Goal: Task Accomplishment & Management: Manage account settings

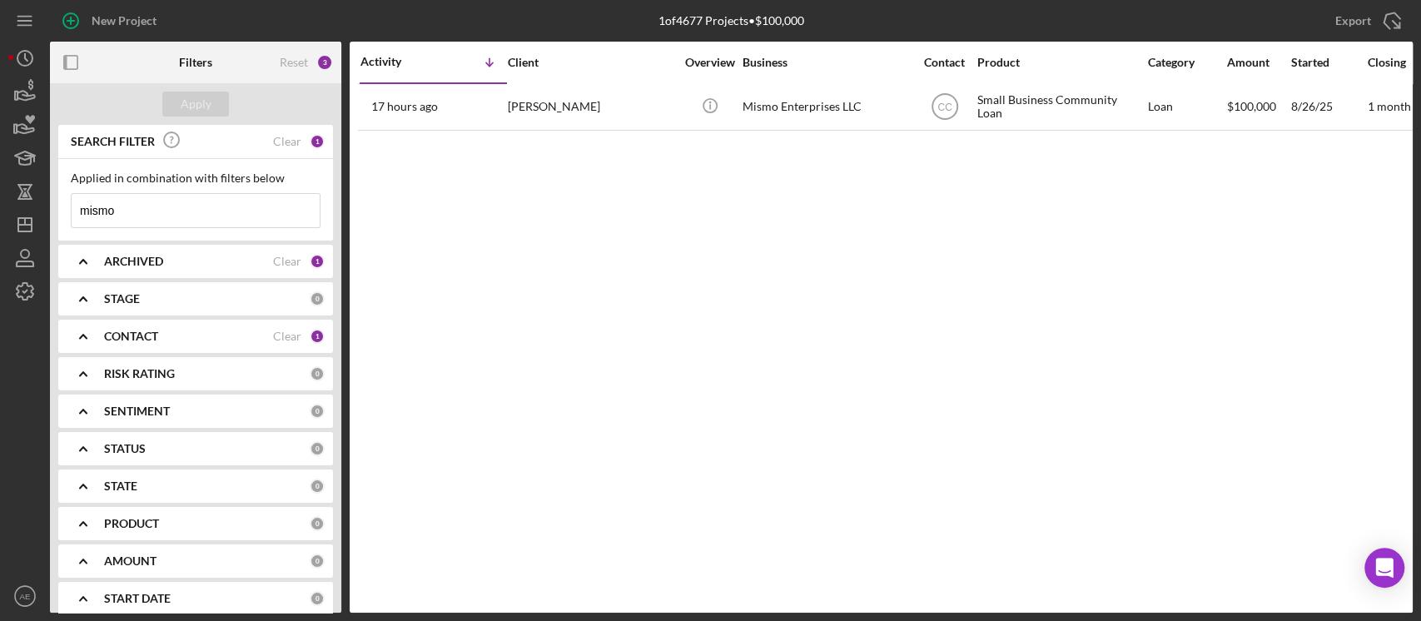
click at [152, 211] on input "mismo" at bounding box center [196, 210] width 248 height 33
click at [213, 324] on div "CONTACT Clear 1" at bounding box center [214, 336] width 221 height 33
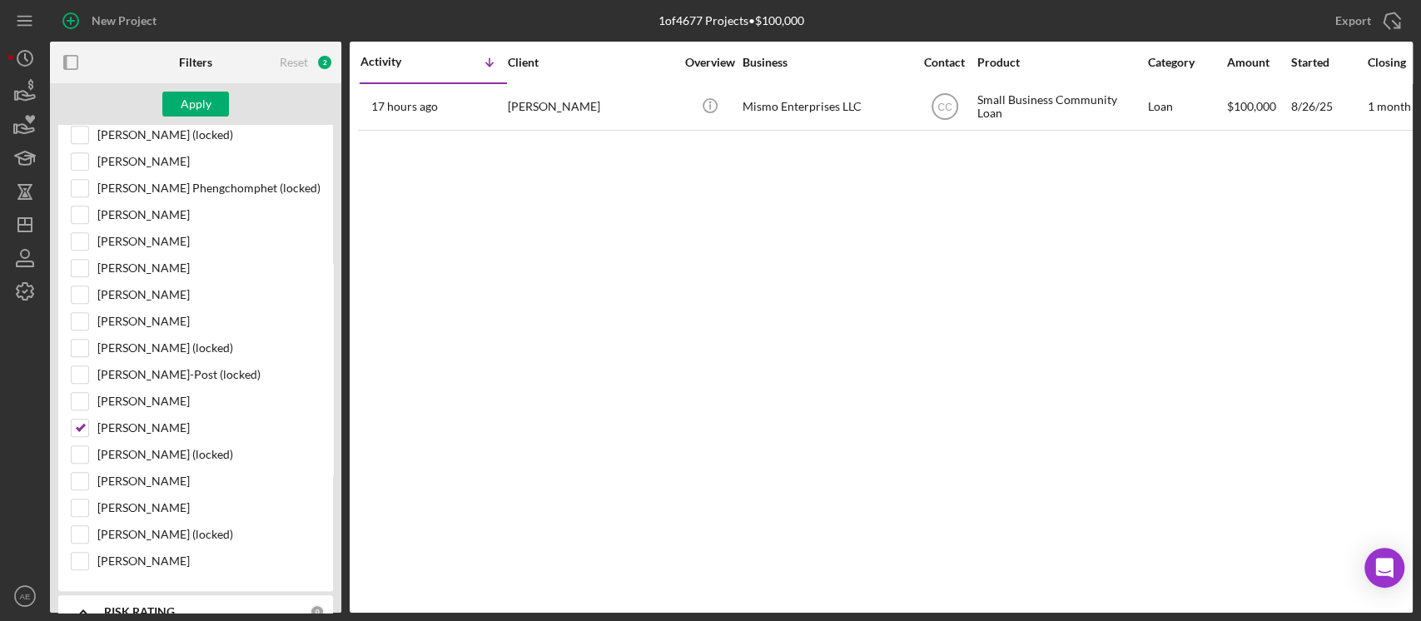
scroll to position [777, 0]
click at [86, 419] on input "[PERSON_NAME]" at bounding box center [80, 427] width 17 height 17
checkbox input "false"
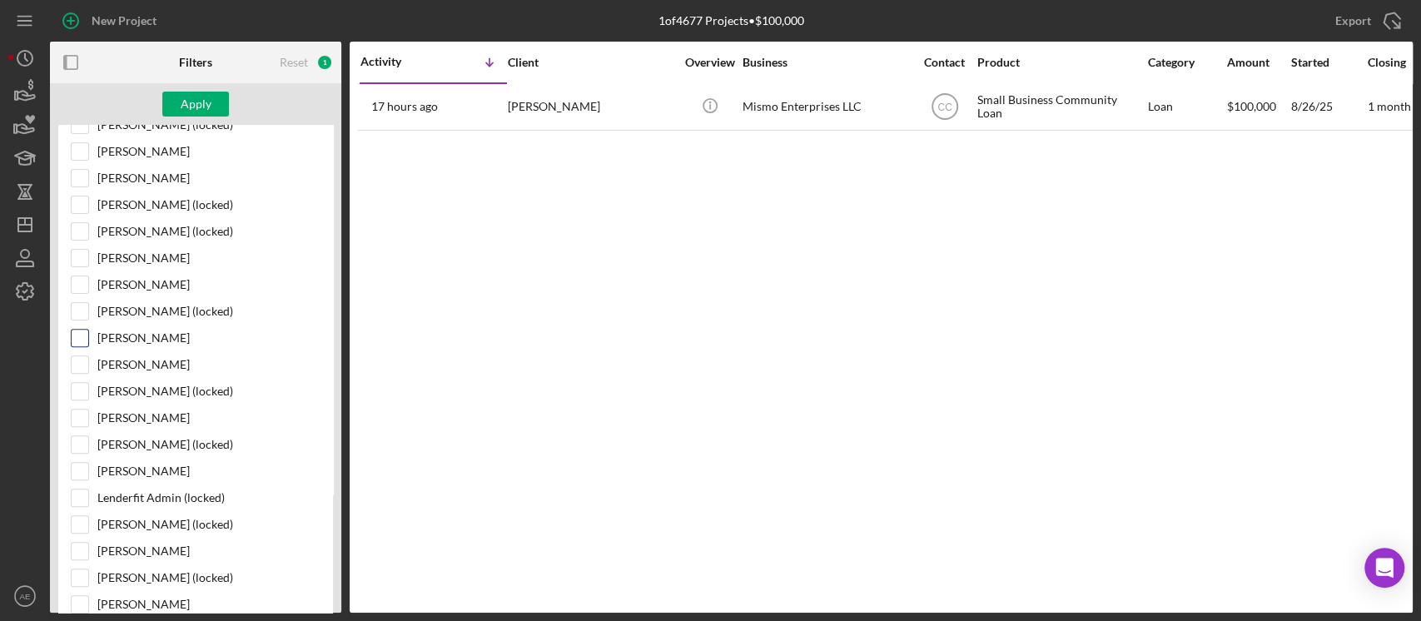
scroll to position [111, 0]
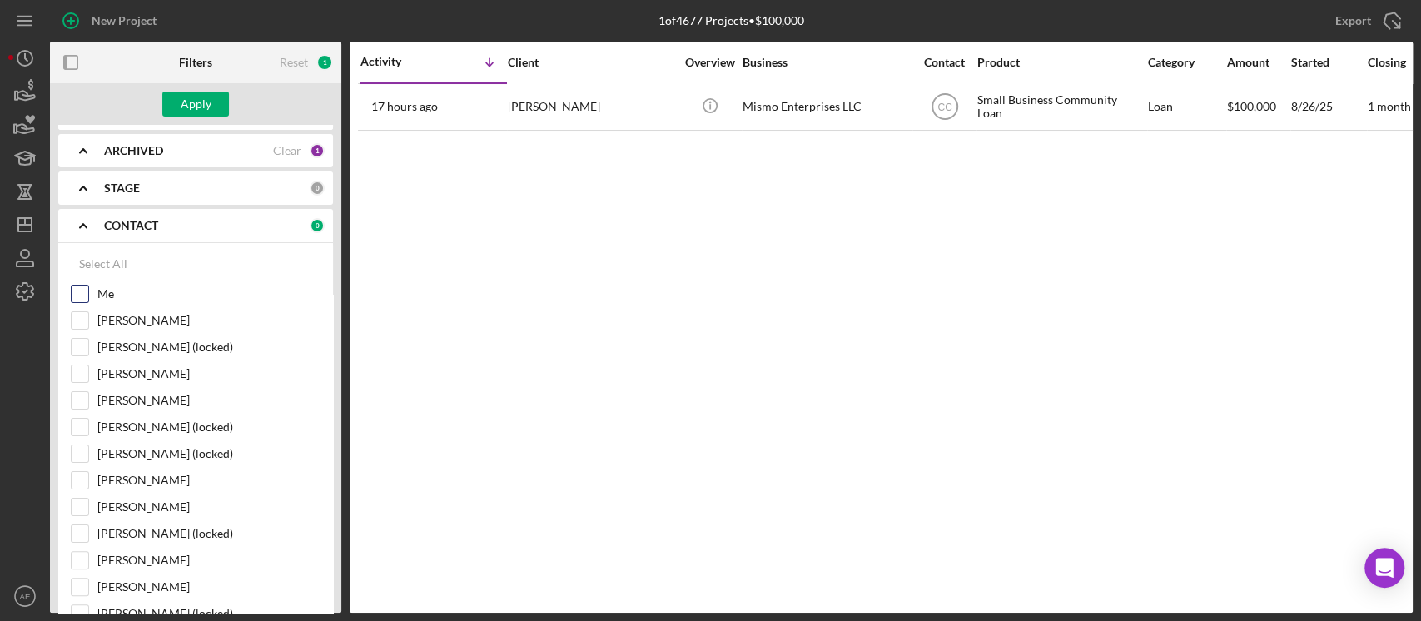
click at [77, 291] on input "Me" at bounding box center [80, 294] width 17 height 17
checkbox input "true"
click at [211, 109] on button "Apply" at bounding box center [195, 104] width 67 height 25
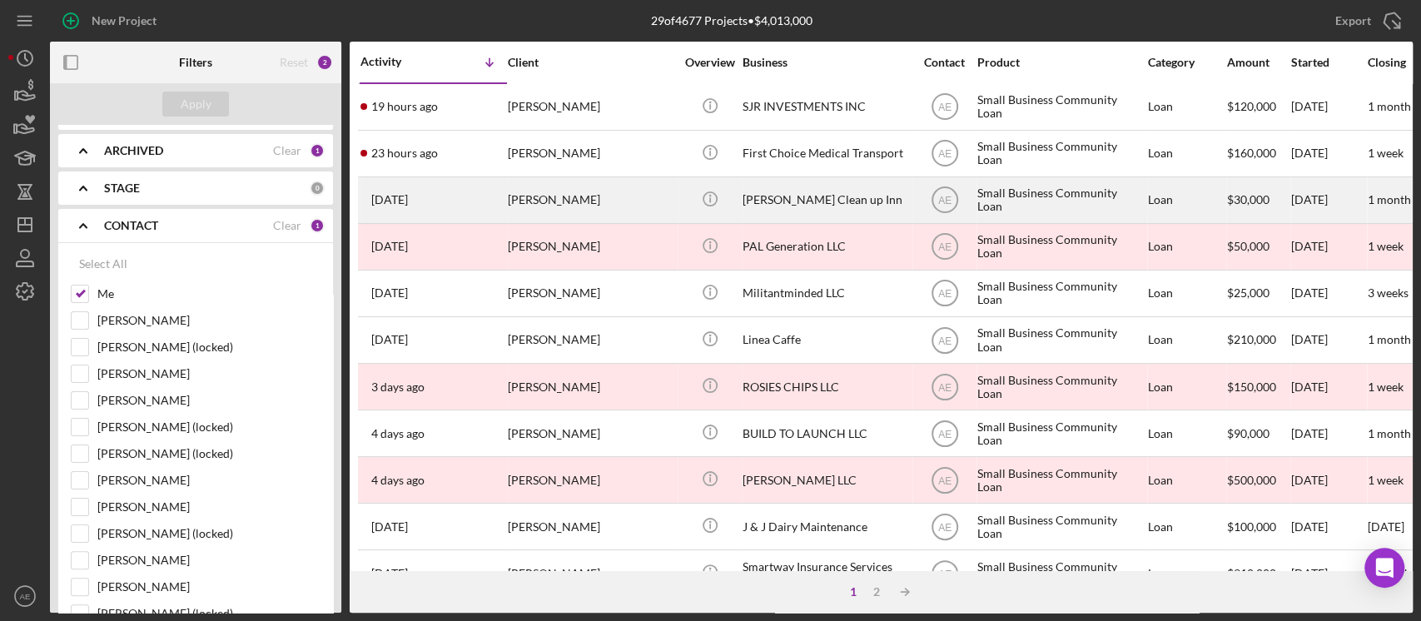
click at [842, 206] on div "[PERSON_NAME] Clean up Inn" at bounding box center [826, 200] width 167 height 44
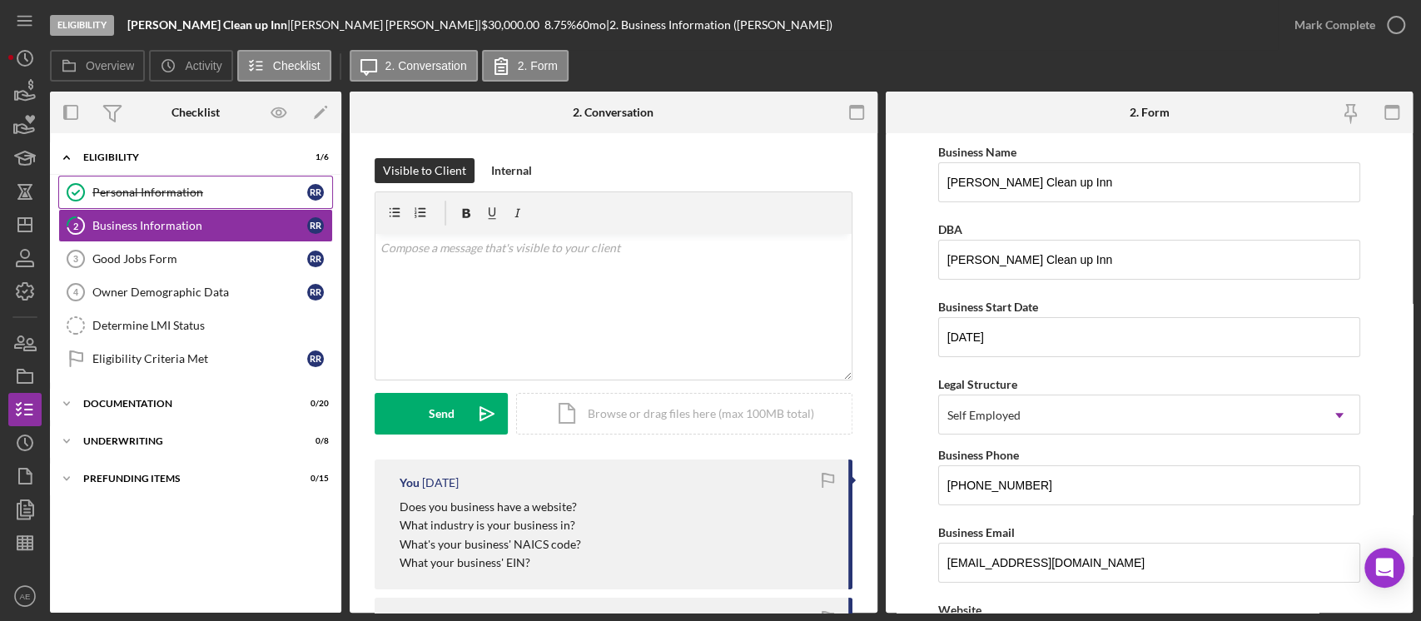
click at [213, 190] on div "Personal Information" at bounding box center [199, 192] width 215 height 13
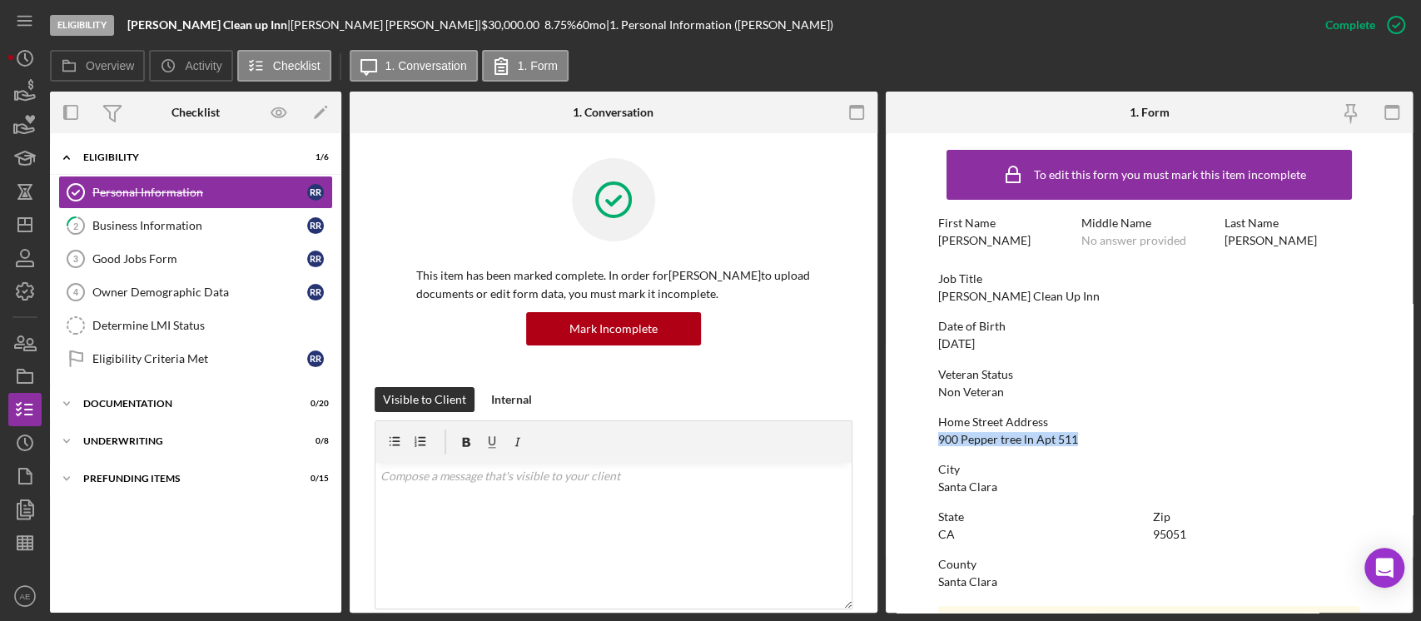
drag, startPoint x: 930, startPoint y: 434, endPoint x: 1121, endPoint y: 438, distance: 191.5
click at [1124, 438] on form "To edit this form you must mark this item incomplete First Name [PERSON_NAME] M…" at bounding box center [1150, 373] width 528 height 480
copy div "900 Pepper tree ln Apt 511"
drag, startPoint x: 935, startPoint y: 490, endPoint x: 1039, endPoint y: 490, distance: 104.1
click at [1039, 490] on form "To edit this form you must mark this item incomplete First Name [PERSON_NAME] M…" at bounding box center [1150, 373] width 528 height 480
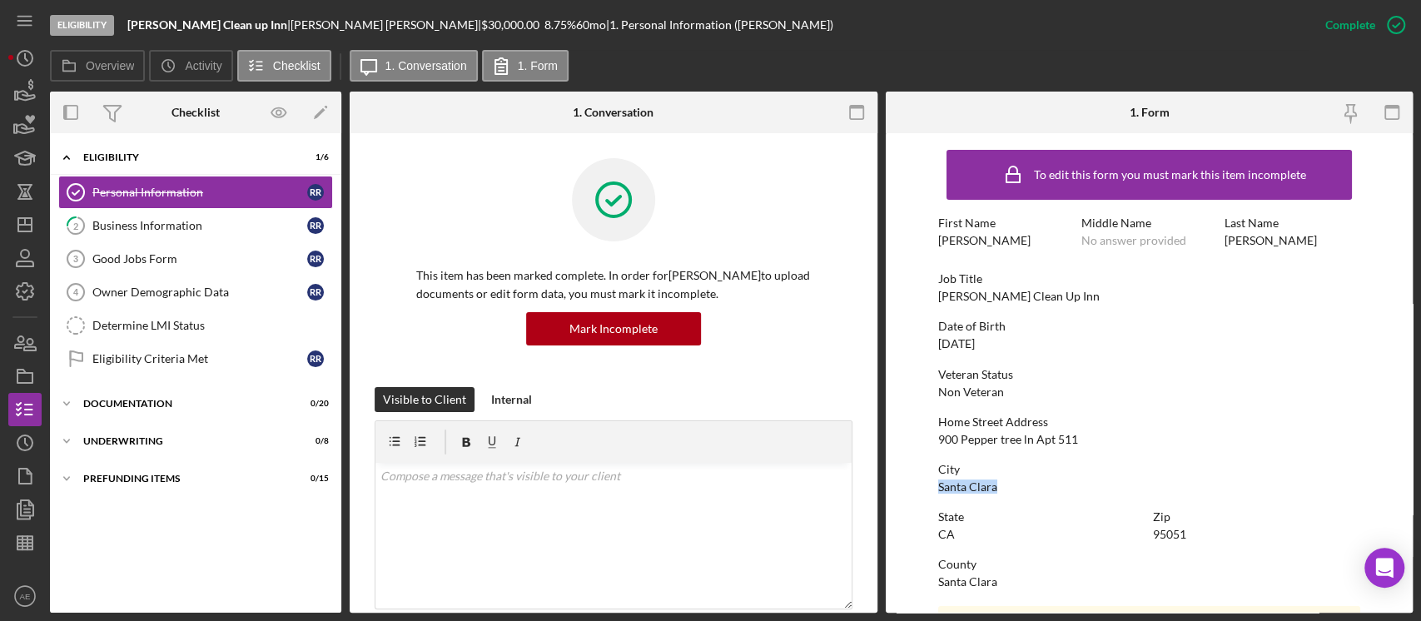
copy div "Santa Clara"
click at [33, 191] on icon "button" at bounding box center [25, 192] width 42 height 42
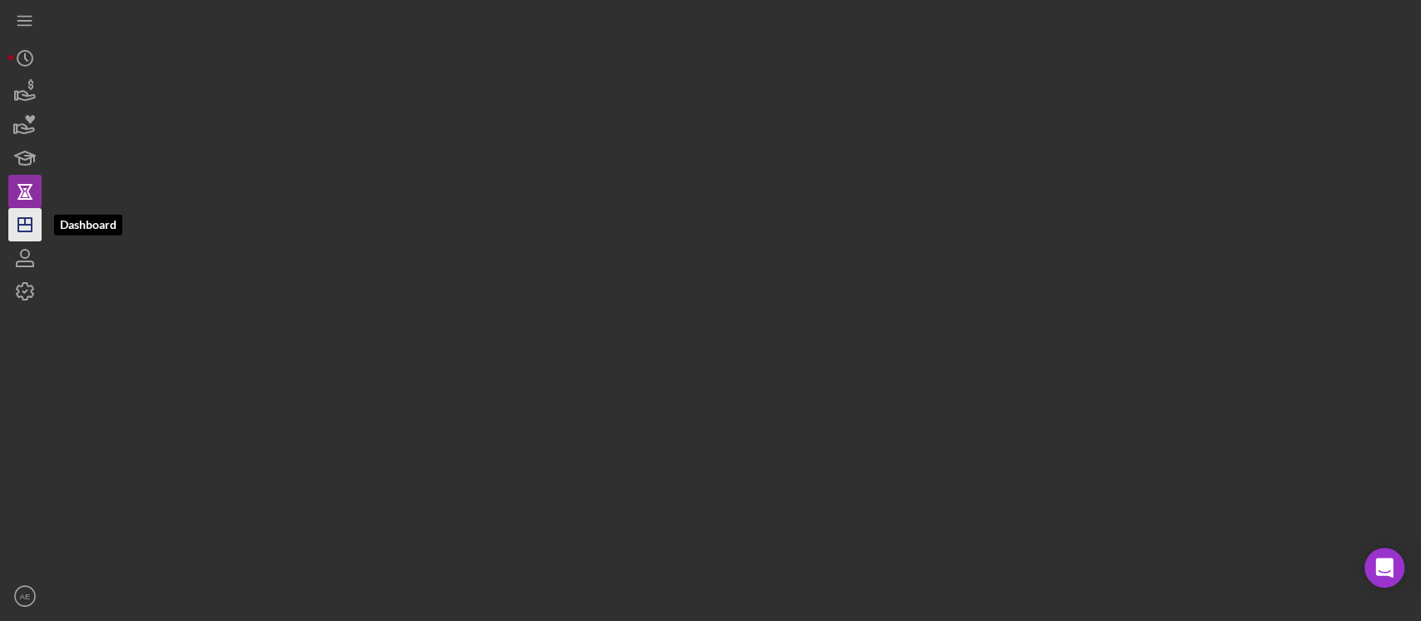
click at [31, 210] on icon "Icon/Dashboard" at bounding box center [25, 225] width 42 height 42
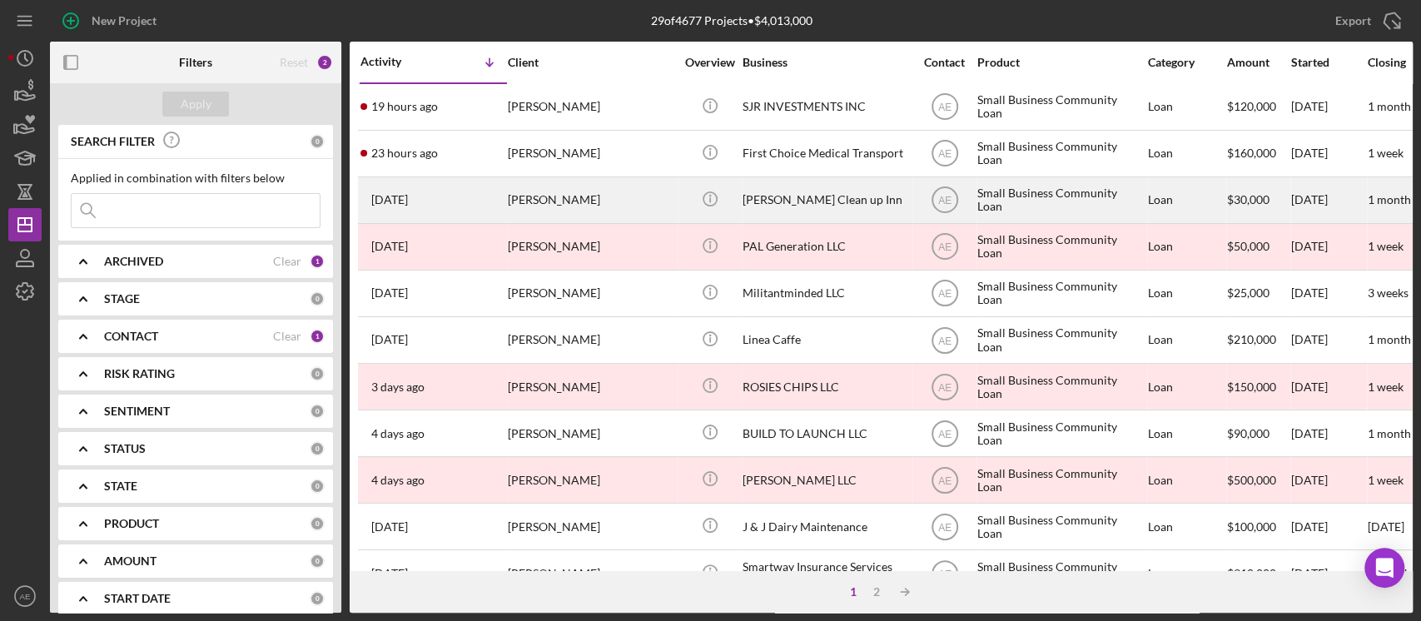
click at [576, 202] on div "[PERSON_NAME]" at bounding box center [591, 200] width 167 height 44
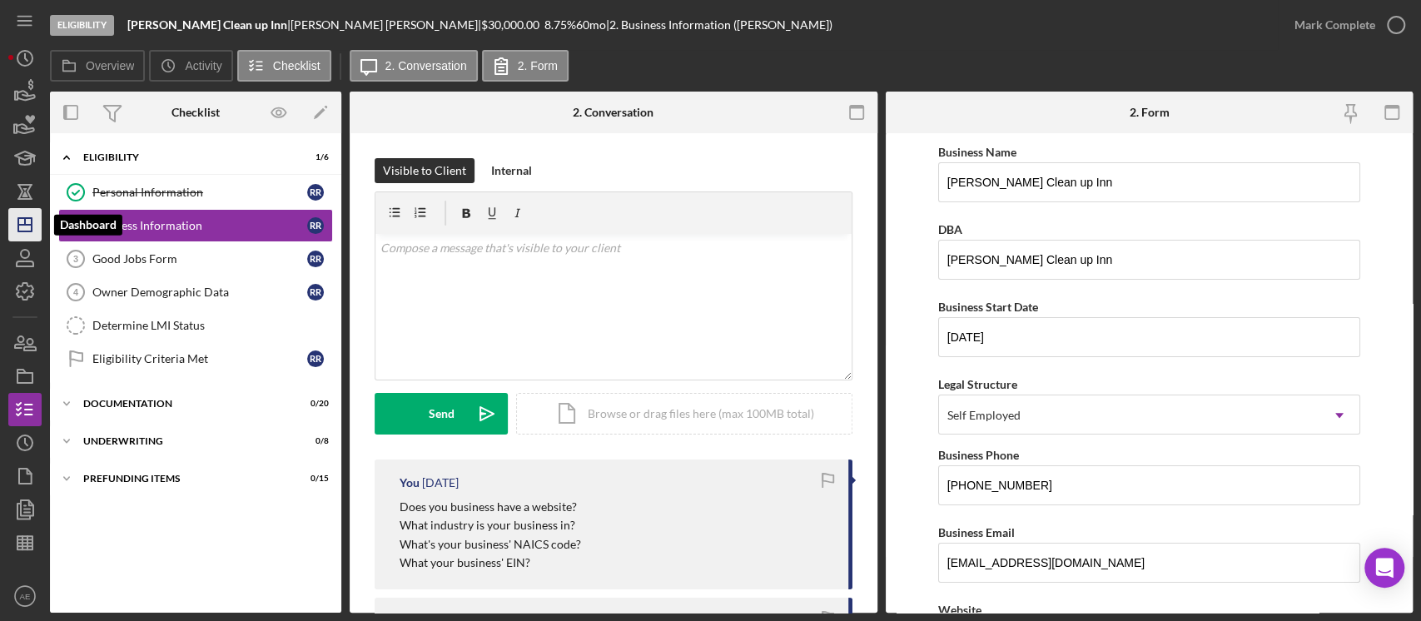
click at [27, 229] on icon "Icon/Dashboard" at bounding box center [25, 225] width 42 height 42
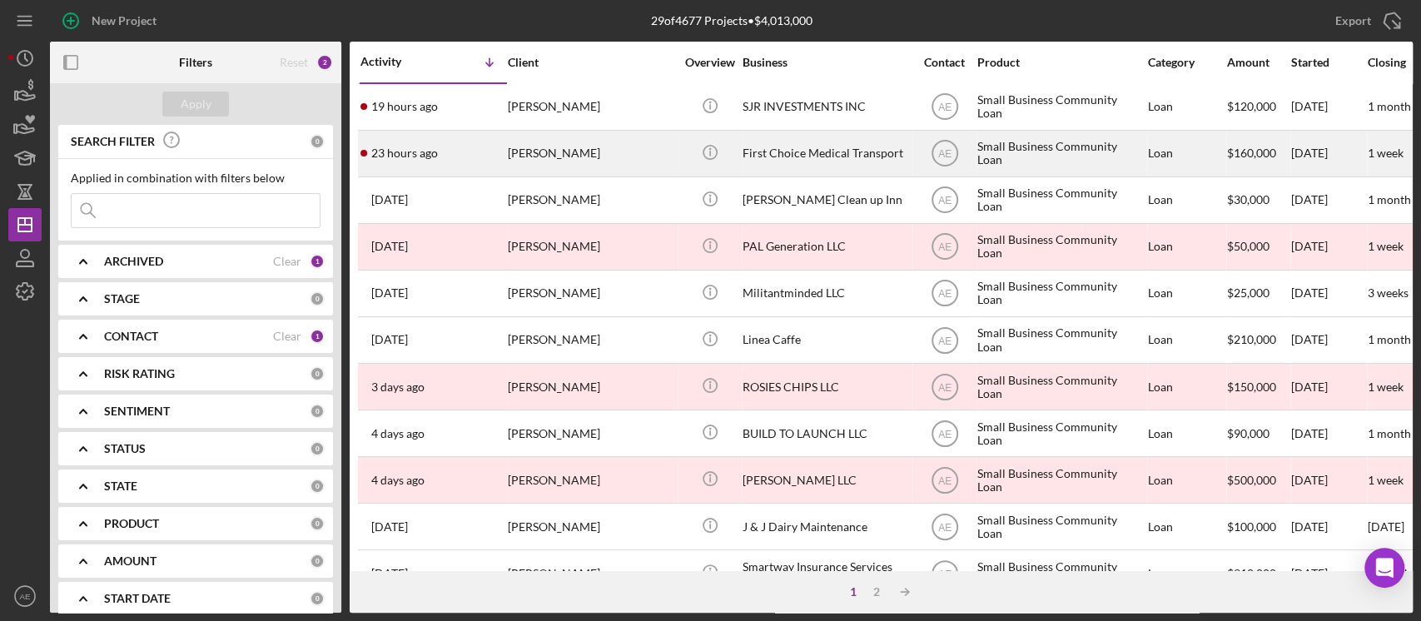
click at [593, 152] on div "[PERSON_NAME]" at bounding box center [591, 154] width 167 height 44
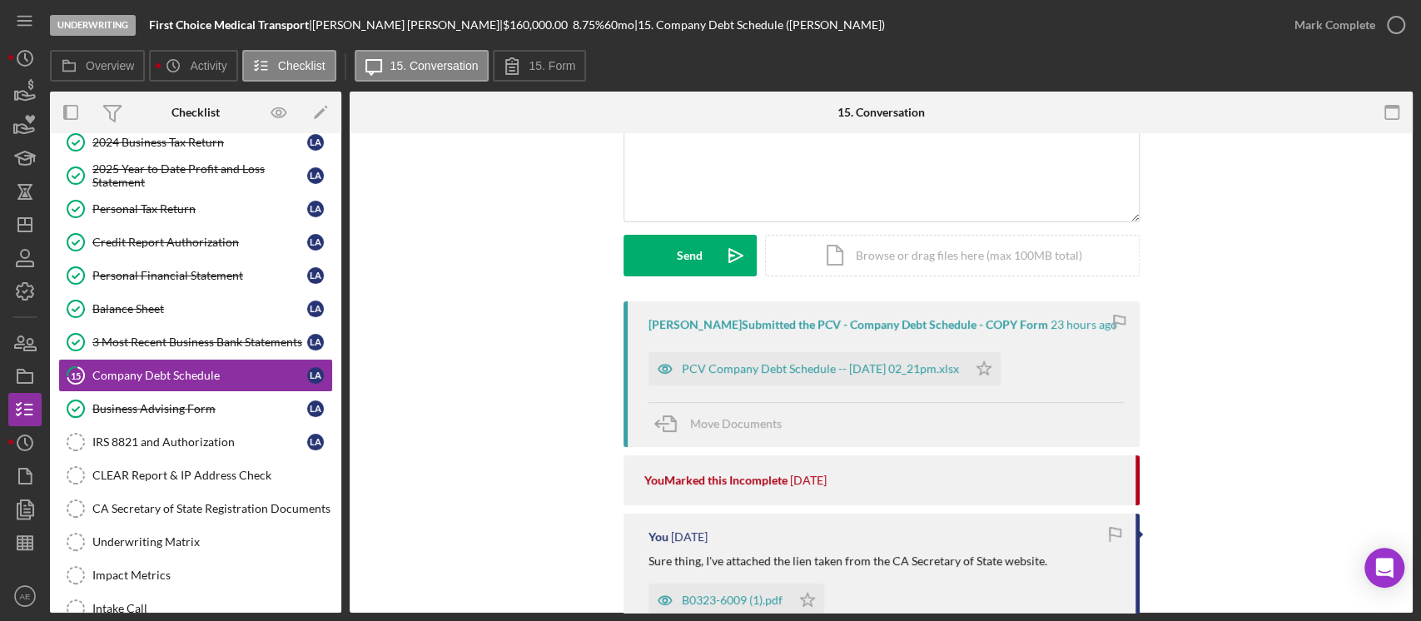
scroll to position [111, 0]
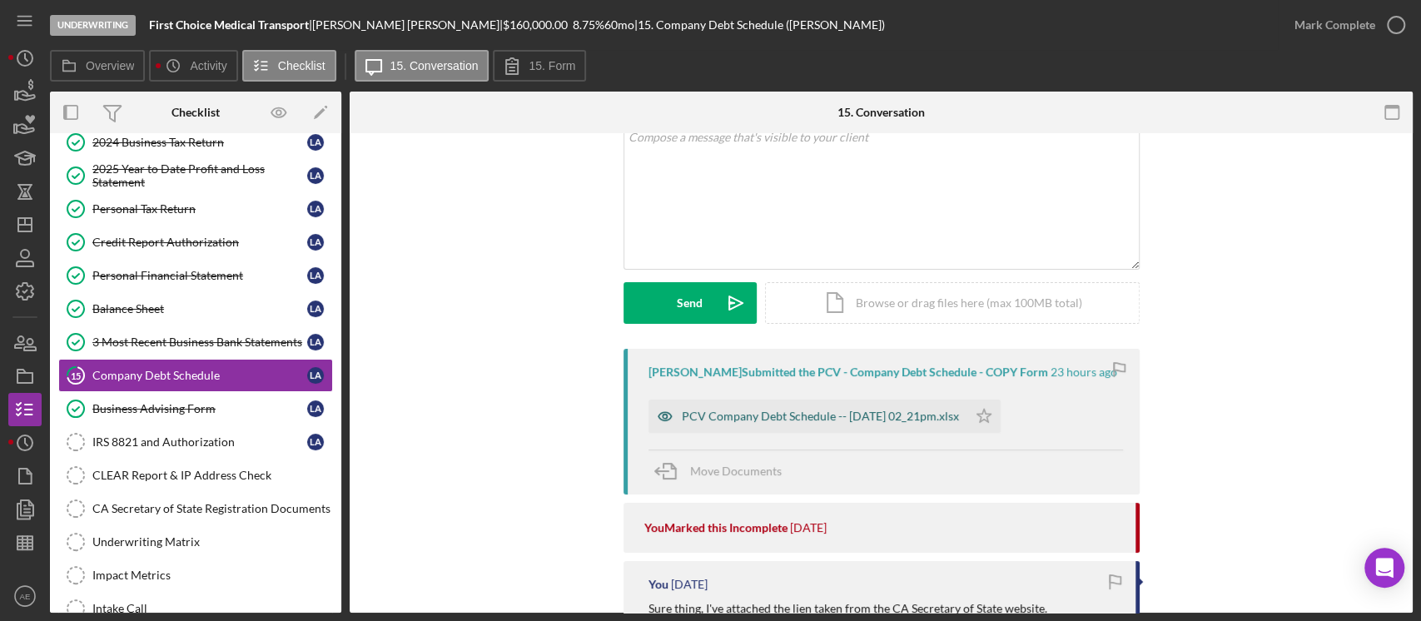
click at [664, 415] on icon "button" at bounding box center [665, 417] width 4 height 4
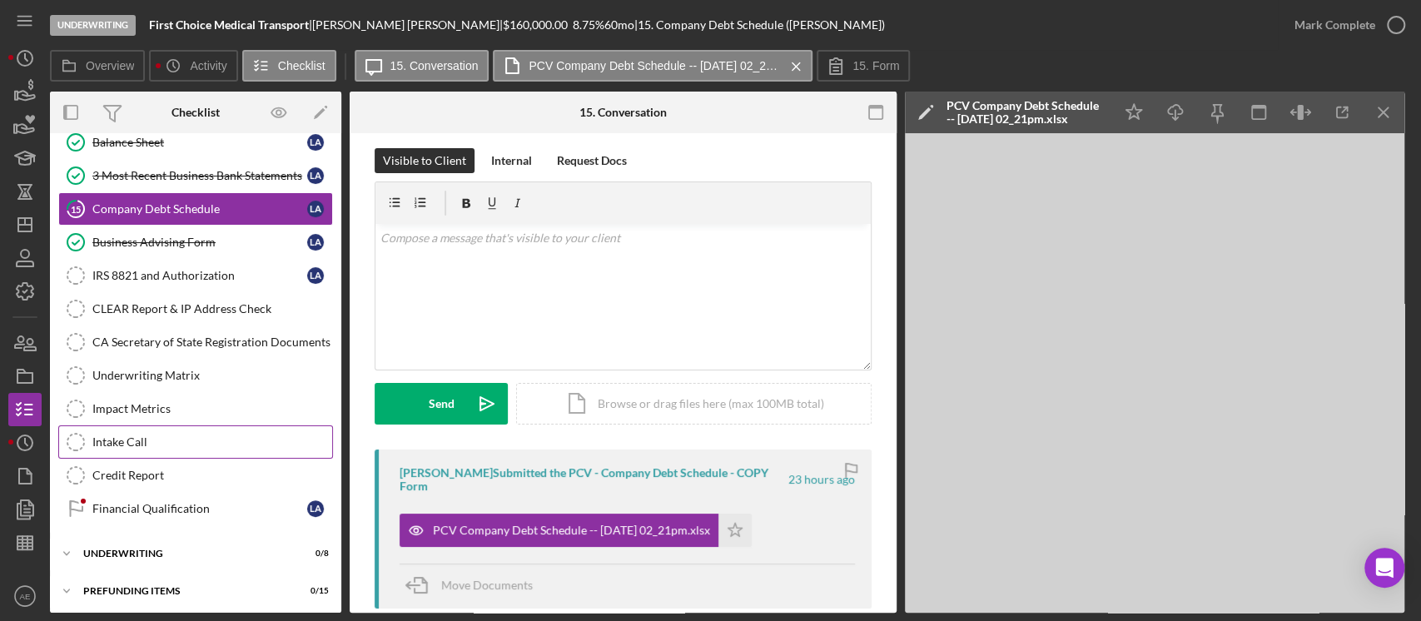
scroll to position [0, 0]
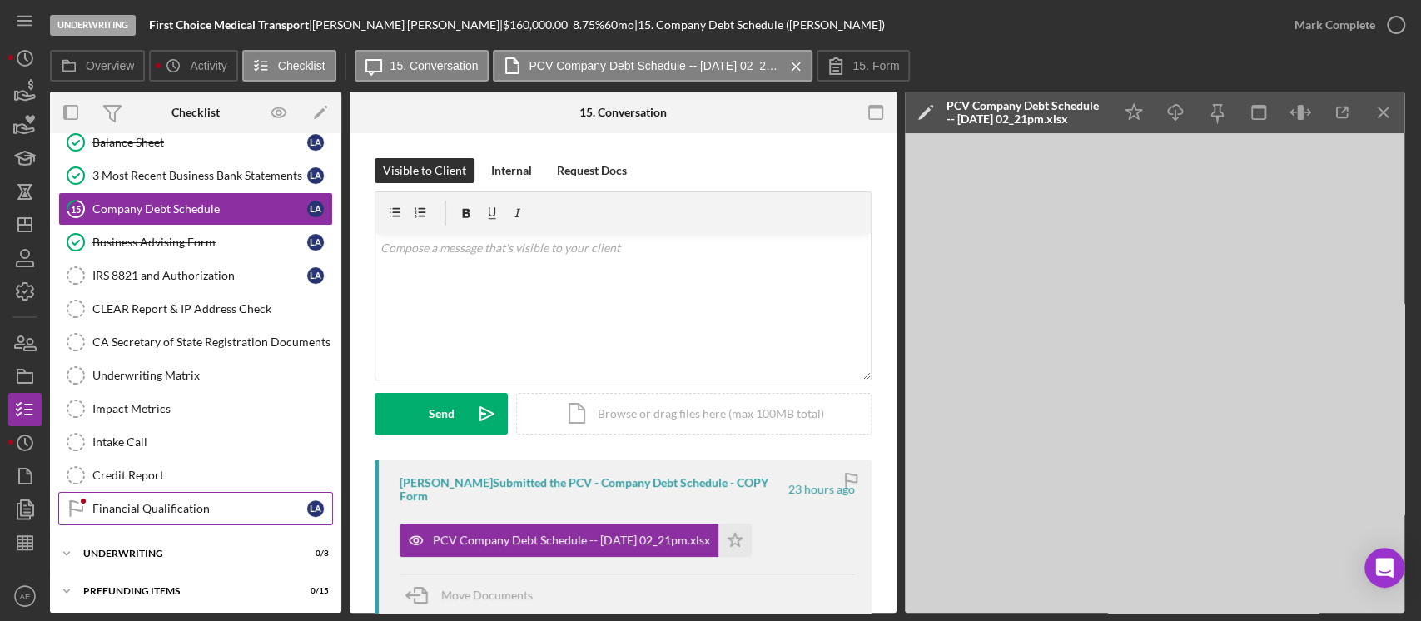
click at [200, 502] on div "Financial Qualification" at bounding box center [199, 508] width 215 height 13
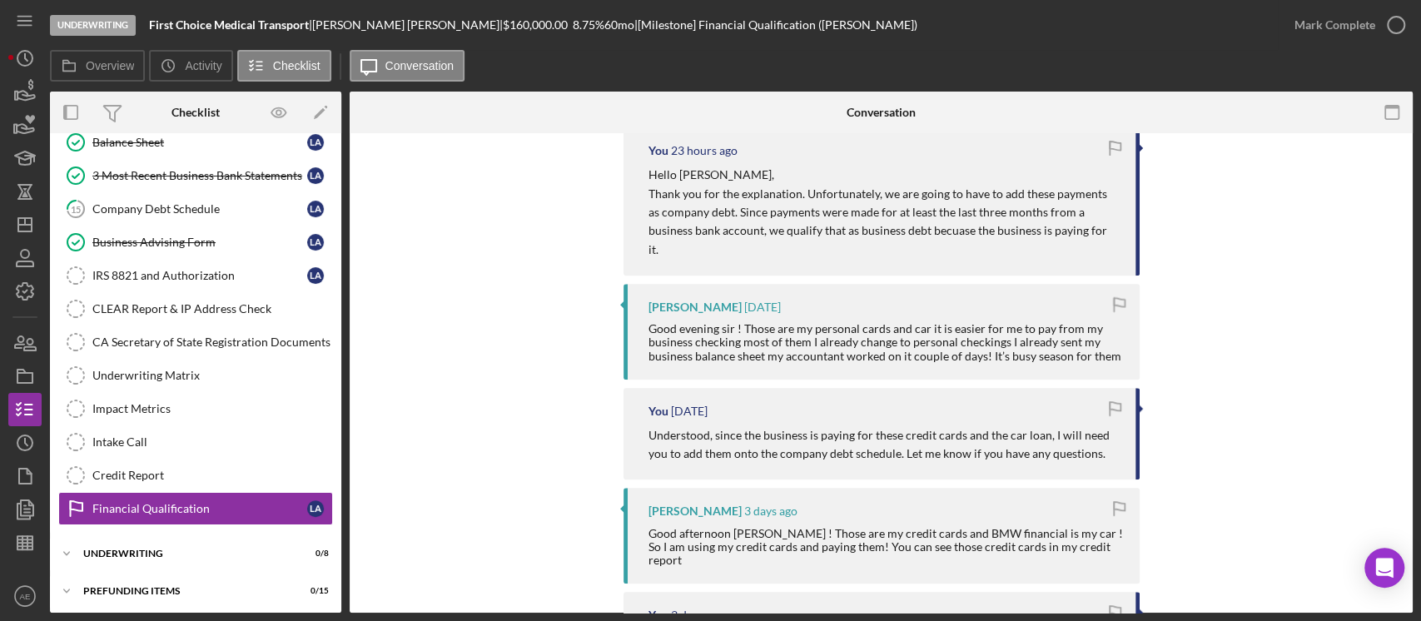
scroll to position [111, 0]
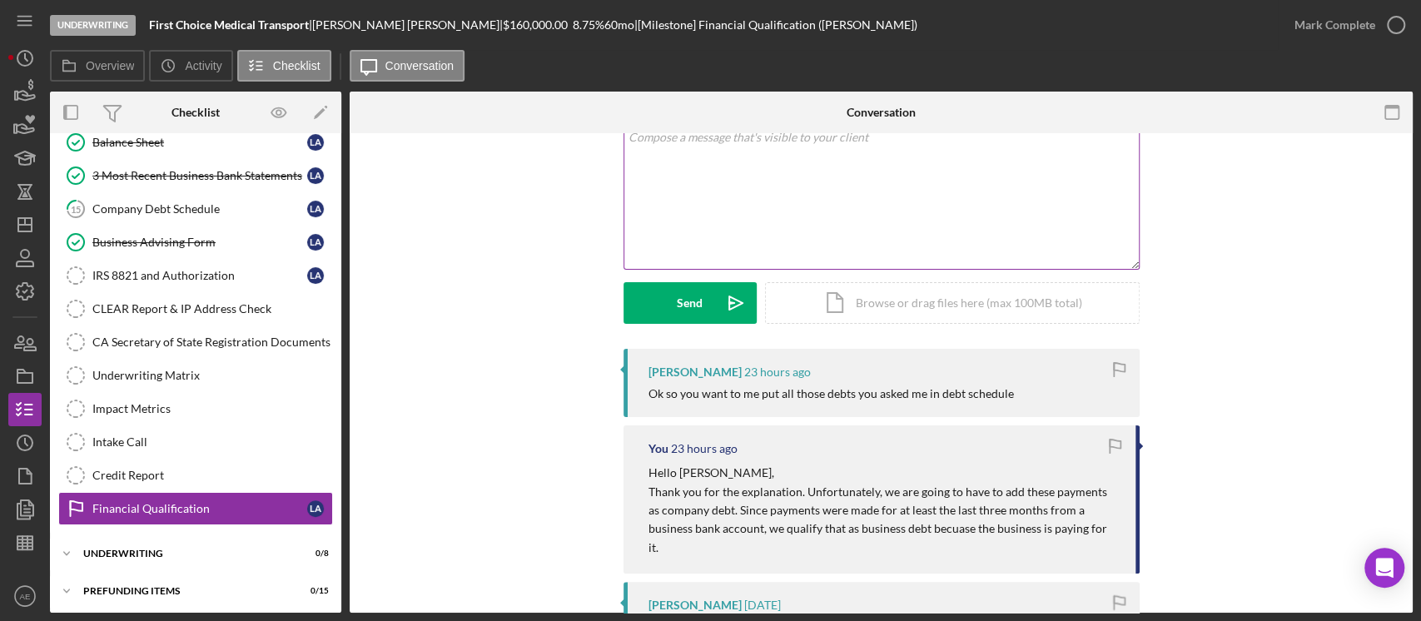
click at [714, 225] on div "v Color teal Color pink Remove color Add row above Add row below Add column bef…" at bounding box center [881, 196] width 515 height 146
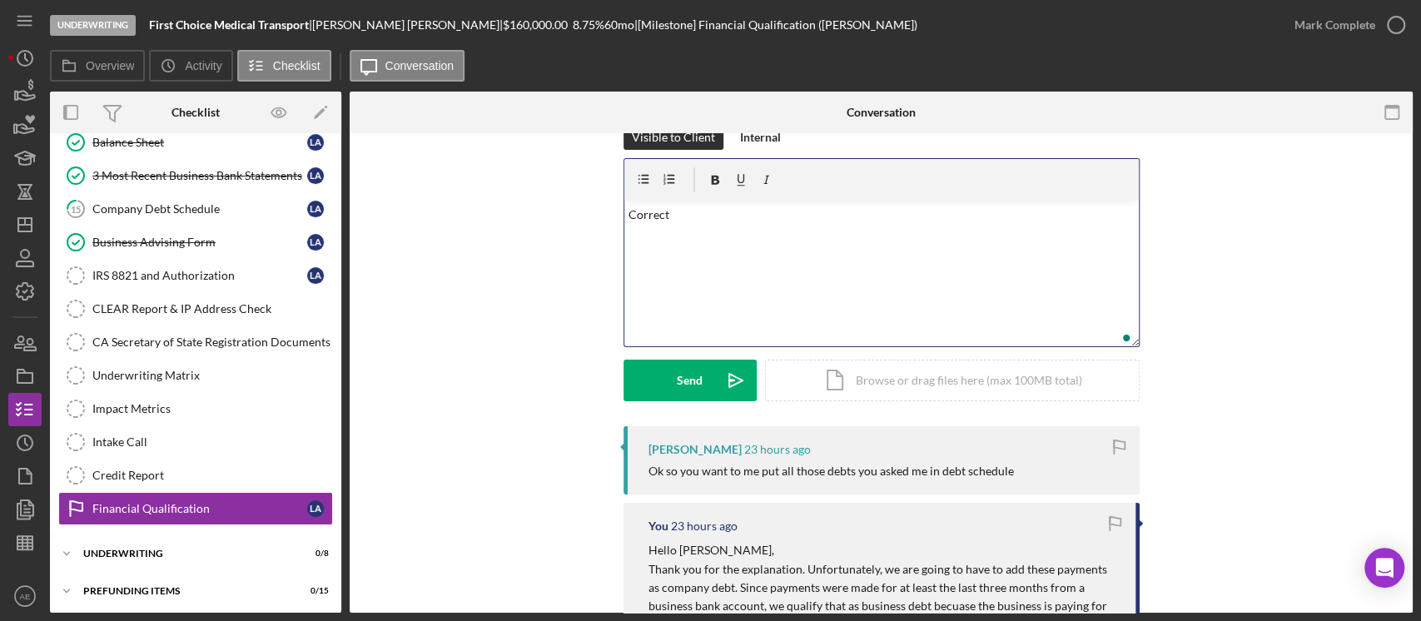
scroll to position [0, 0]
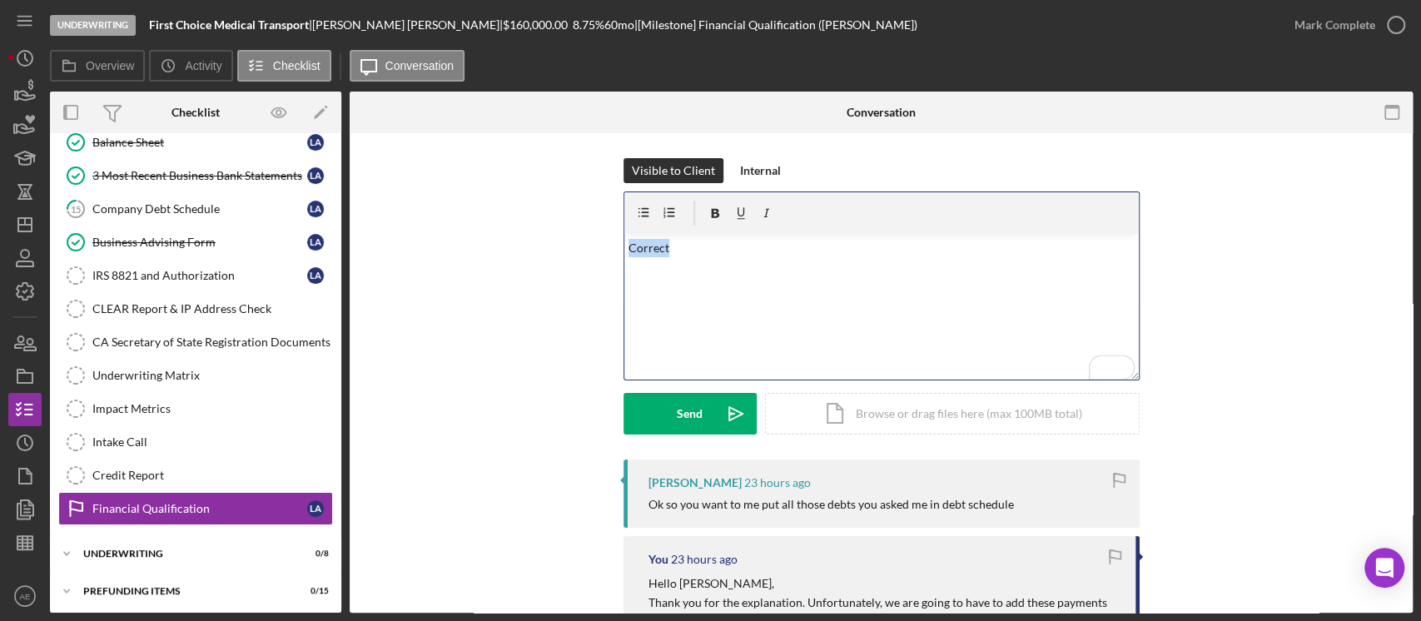
drag, startPoint x: 692, startPoint y: 246, endPoint x: 590, endPoint y: 247, distance: 101.6
click at [590, 247] on div "Visible to Client Internal v Color teal Color pink Remove color Add row above A…" at bounding box center [881, 308] width 1013 height 301
drag, startPoint x: 705, startPoint y: 420, endPoint x: 768, endPoint y: 422, distance: 62.5
click at [706, 420] on button "Send Icon/icon-invite-send" at bounding box center [690, 414] width 133 height 42
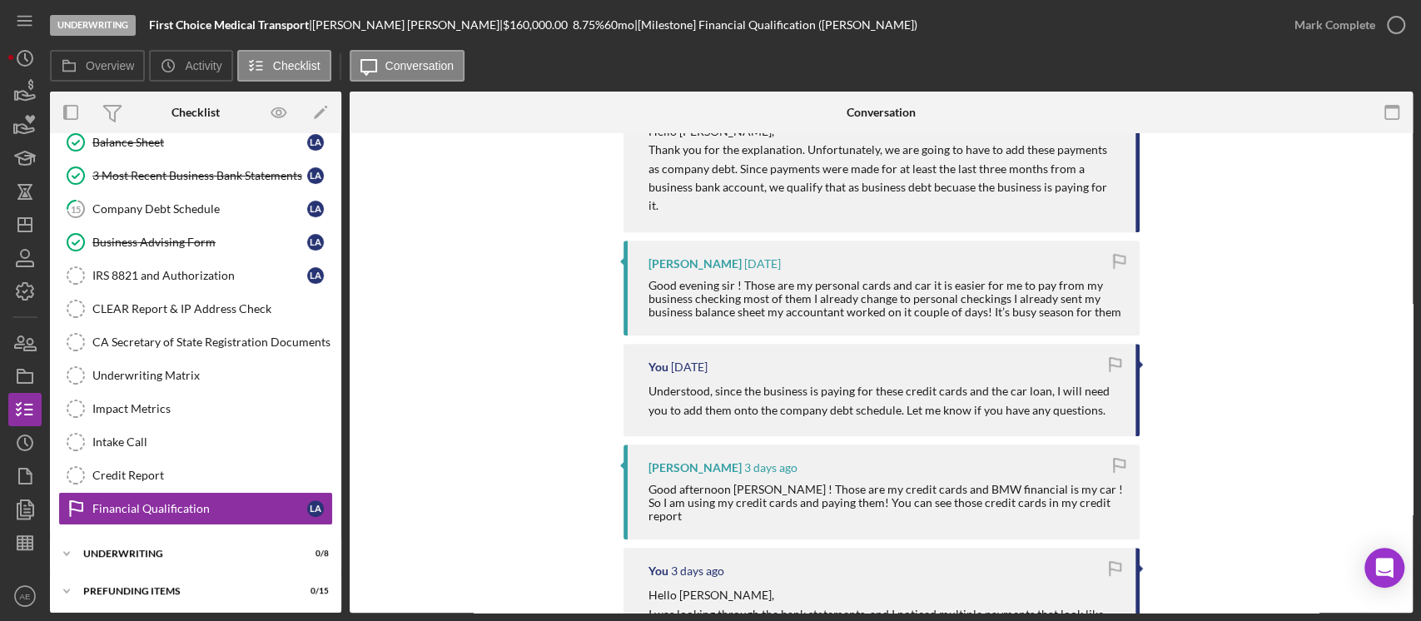
scroll to position [221, 0]
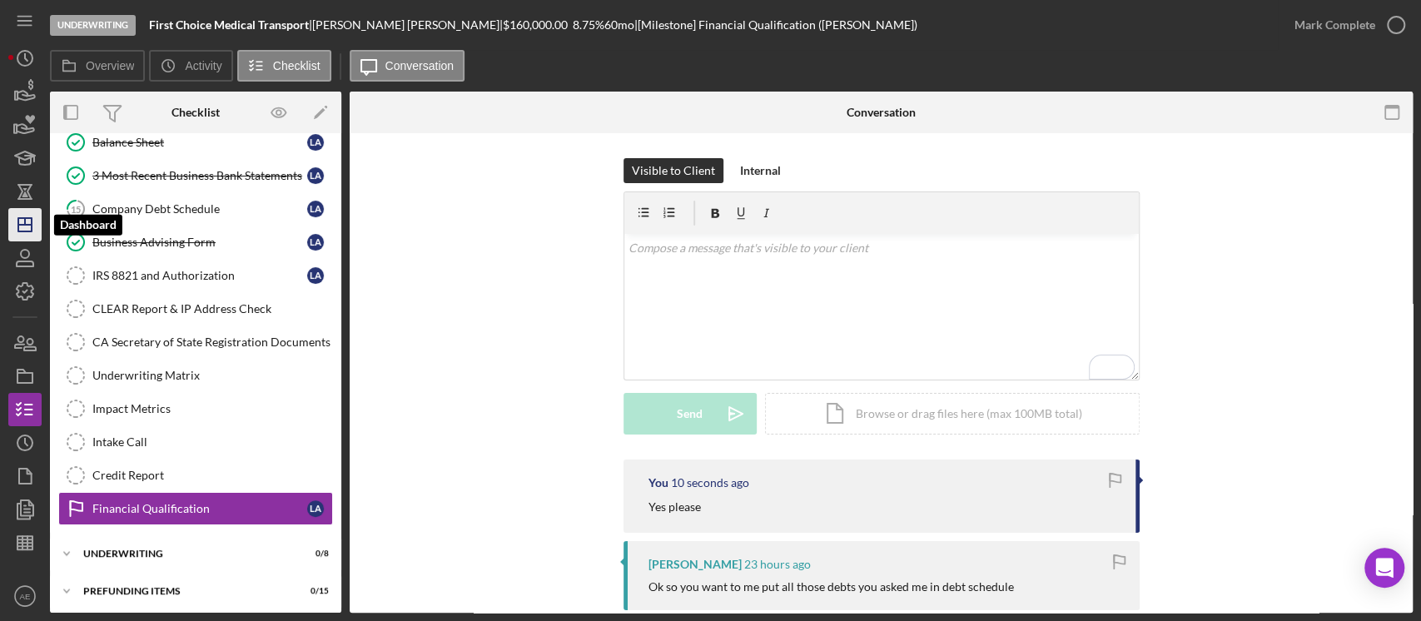
click at [30, 220] on icon "Icon/Dashboard" at bounding box center [25, 225] width 42 height 42
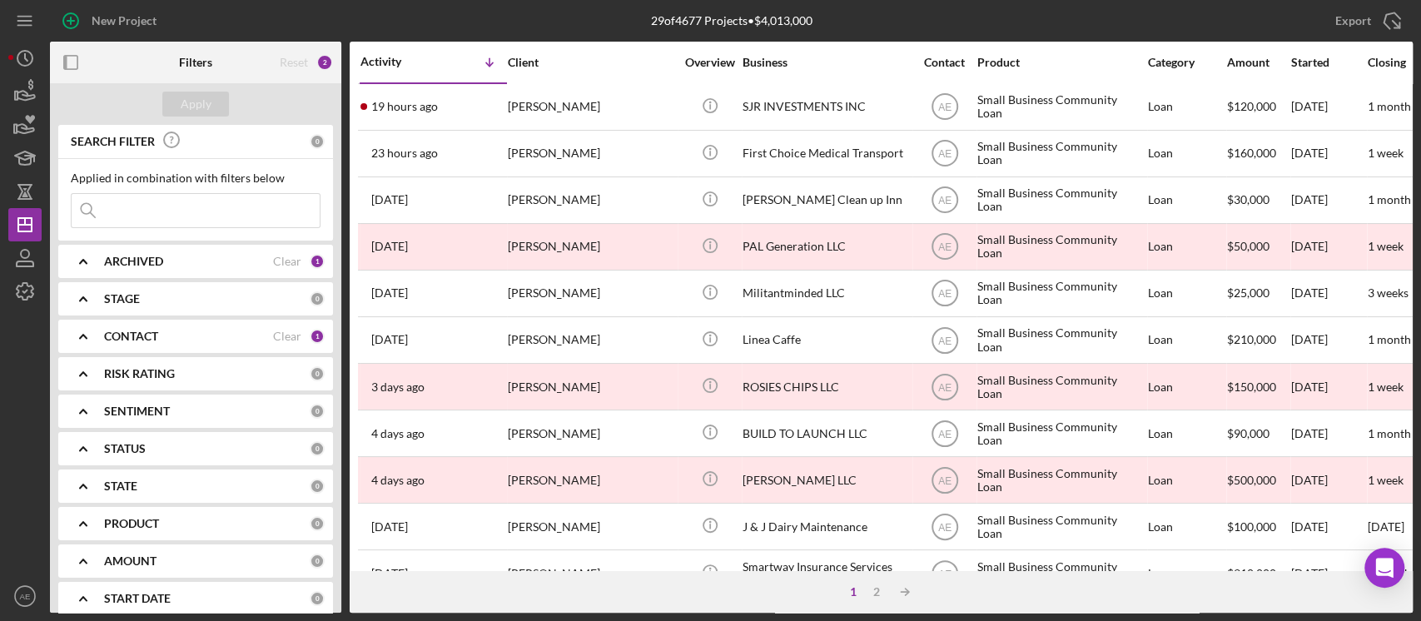
click at [163, 331] on div "CONTACT" at bounding box center [188, 336] width 169 height 13
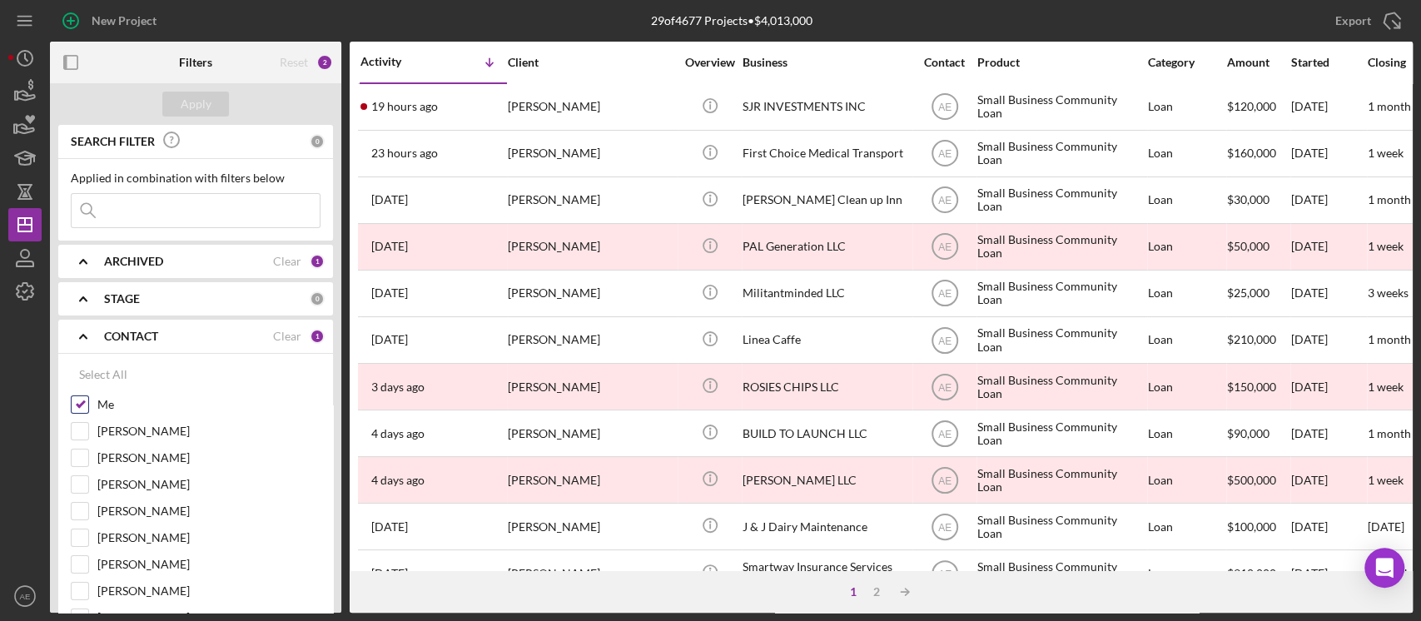
click at [81, 400] on input "Me" at bounding box center [80, 404] width 17 height 17
checkbox input "false"
click at [191, 216] on input at bounding box center [196, 210] width 248 height 33
type input "javi"
click at [190, 257] on div "ARCHIVED" at bounding box center [188, 261] width 169 height 13
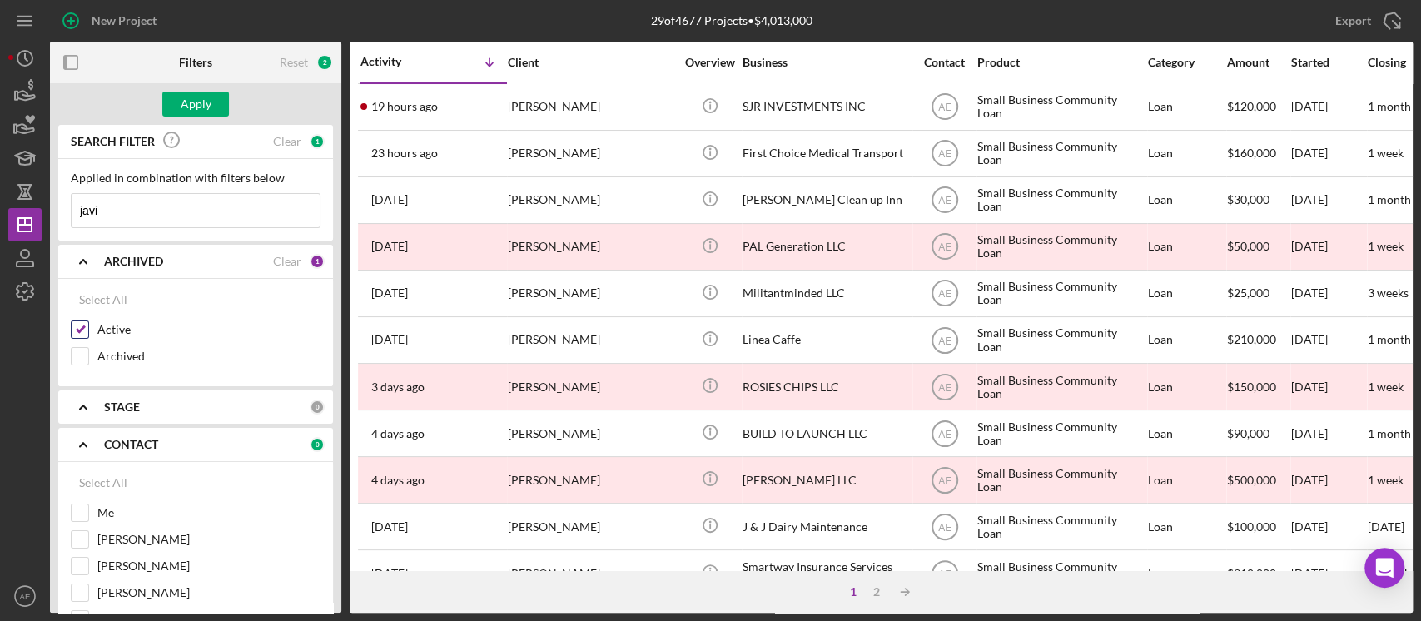
drag, startPoint x: 82, startPoint y: 328, endPoint x: 123, endPoint y: 205, distance: 129.8
click at [84, 326] on input "Active" at bounding box center [80, 329] width 17 height 17
checkbox input "false"
click at [172, 107] on button "Apply" at bounding box center [195, 104] width 67 height 25
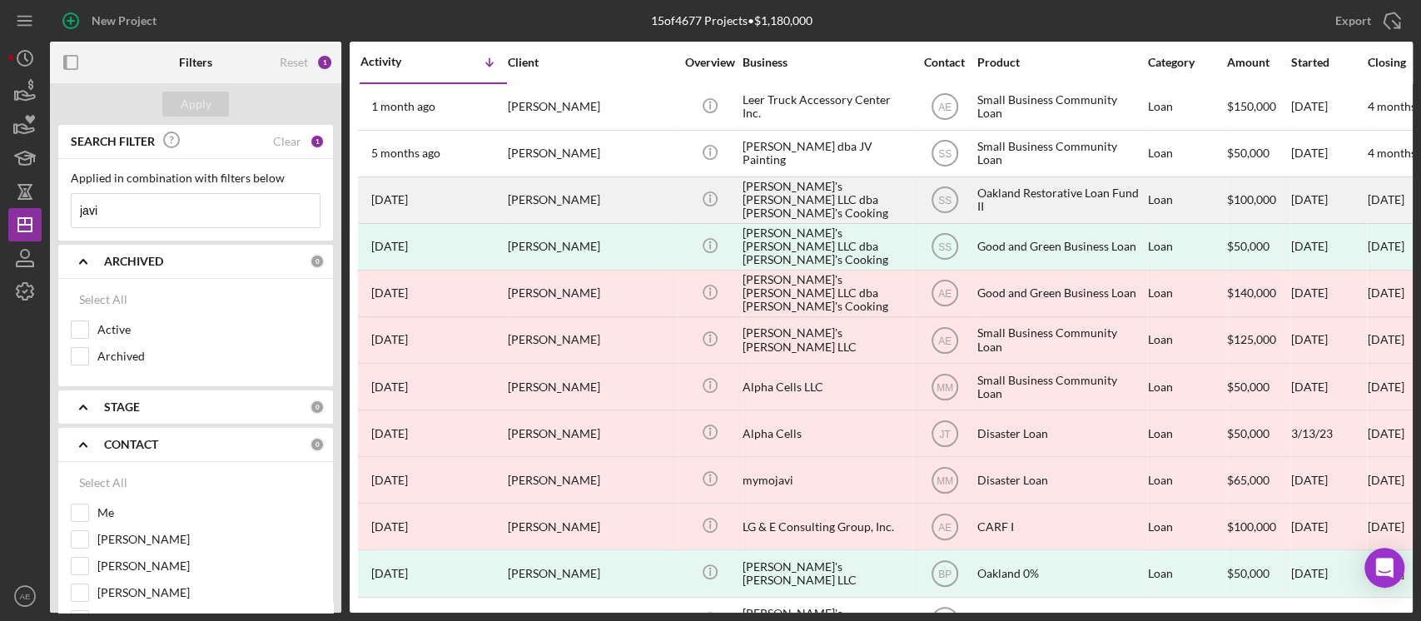
click at [639, 190] on div "[PERSON_NAME]" at bounding box center [591, 200] width 167 height 44
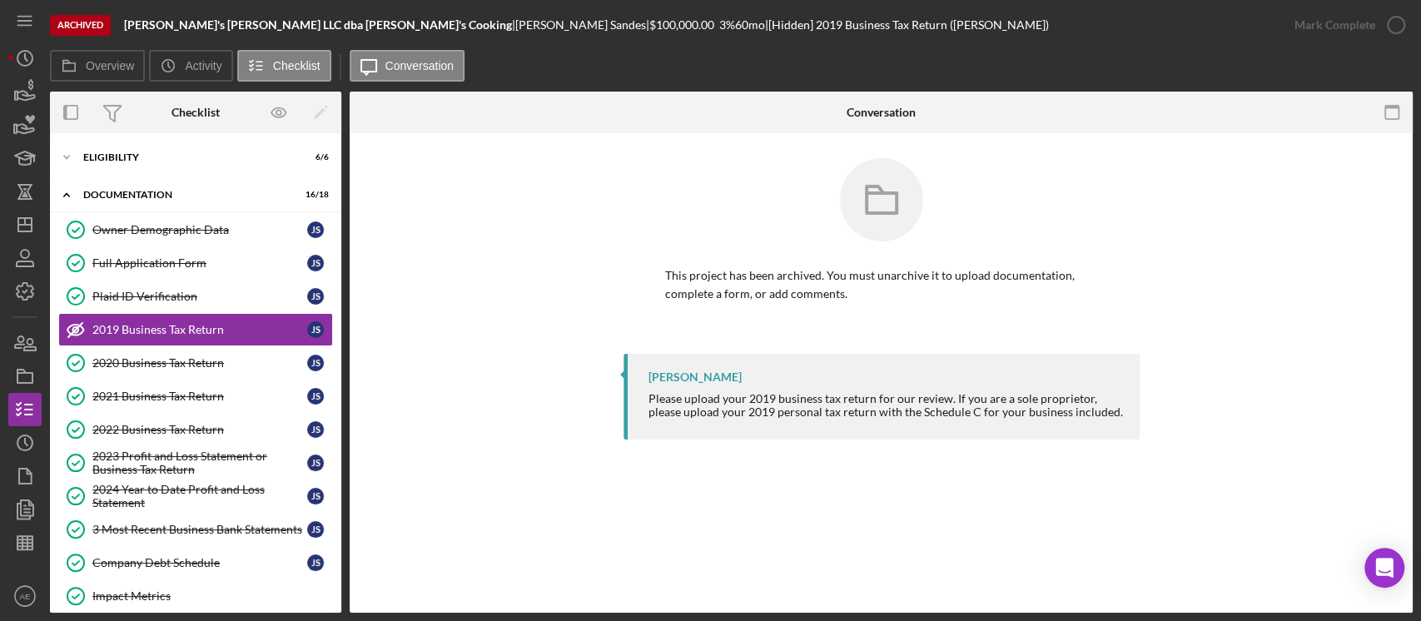
click at [184, 137] on div "Icon/Expander Eligibility 6 / 6 Icon/Expander Documentation 16 / 18 Owner Demog…" at bounding box center [195, 373] width 291 height 480
click at [172, 161] on div "Eligibility" at bounding box center [201, 157] width 237 height 10
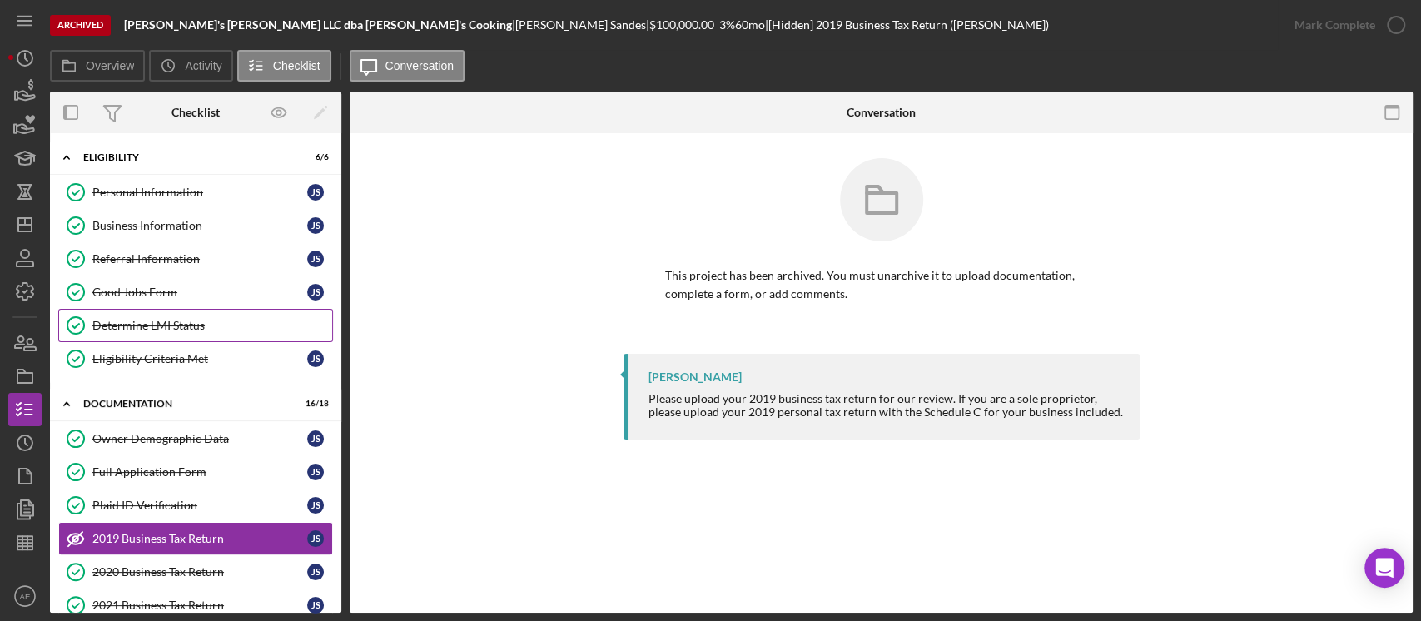
click at [151, 319] on div "Determine LMI Status" at bounding box center [212, 325] width 240 height 13
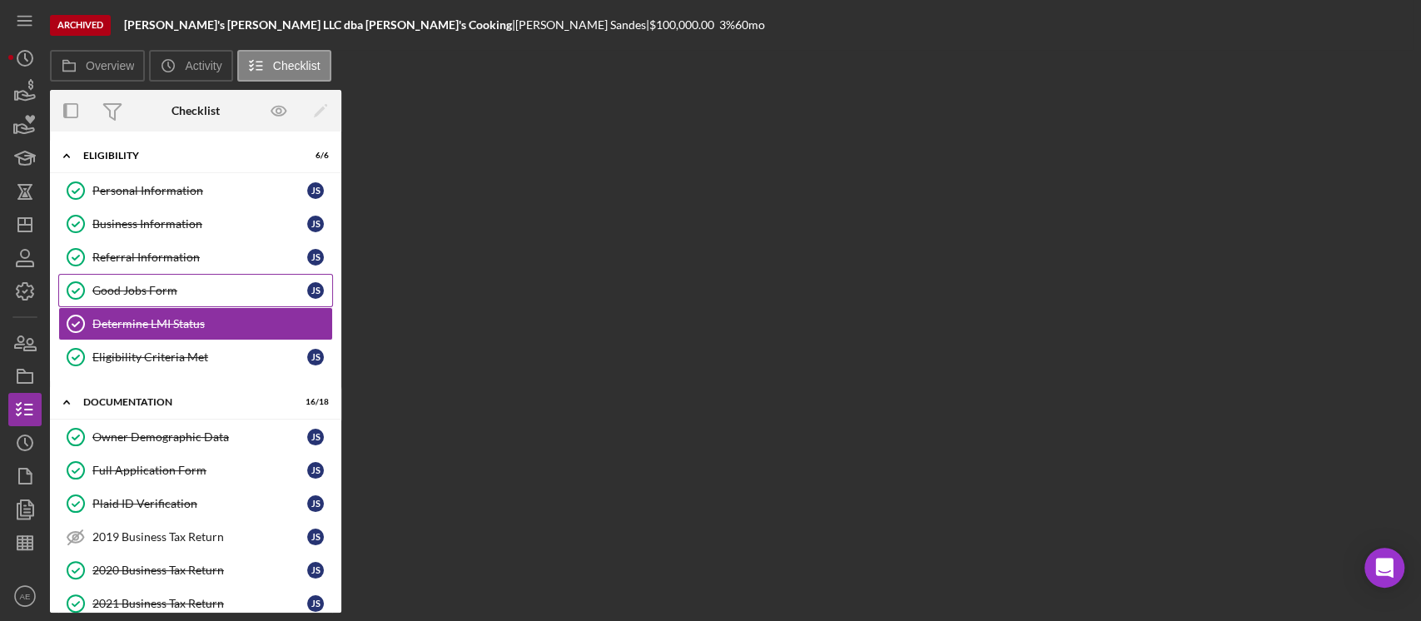
click at [159, 284] on div "Good Jobs Form" at bounding box center [199, 290] width 215 height 13
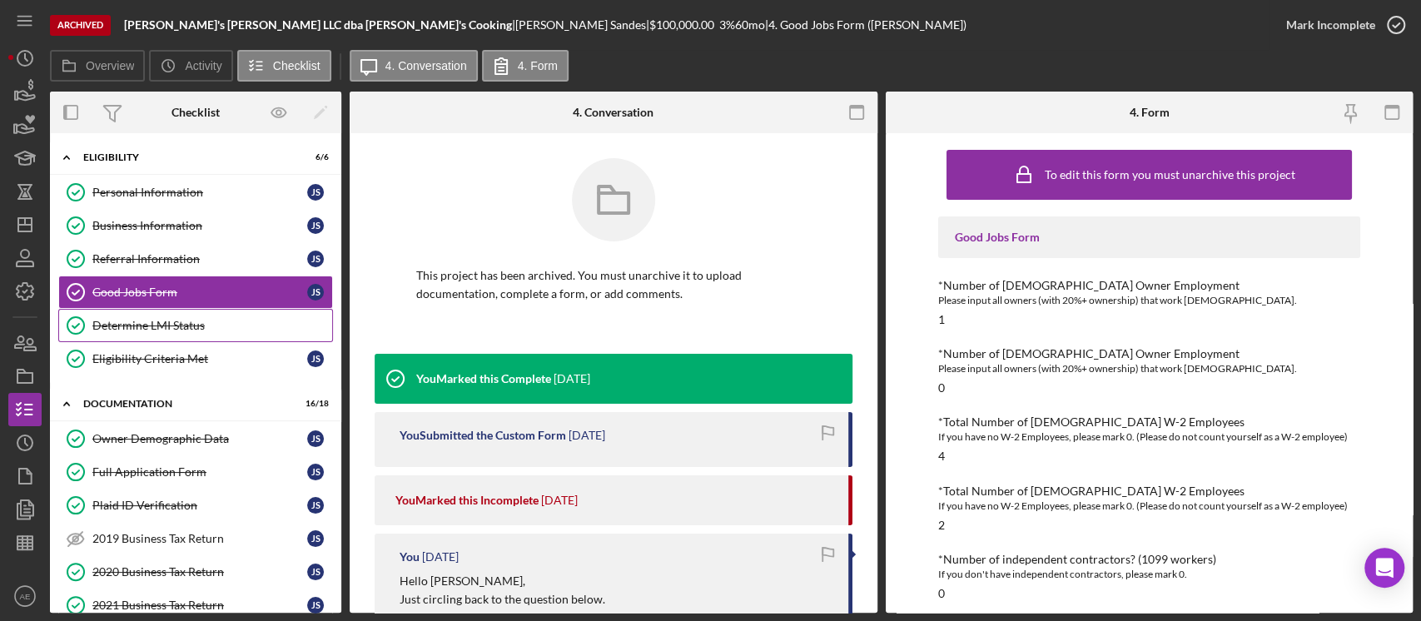
click at [180, 323] on div "Determine LMI Status" at bounding box center [212, 325] width 240 height 13
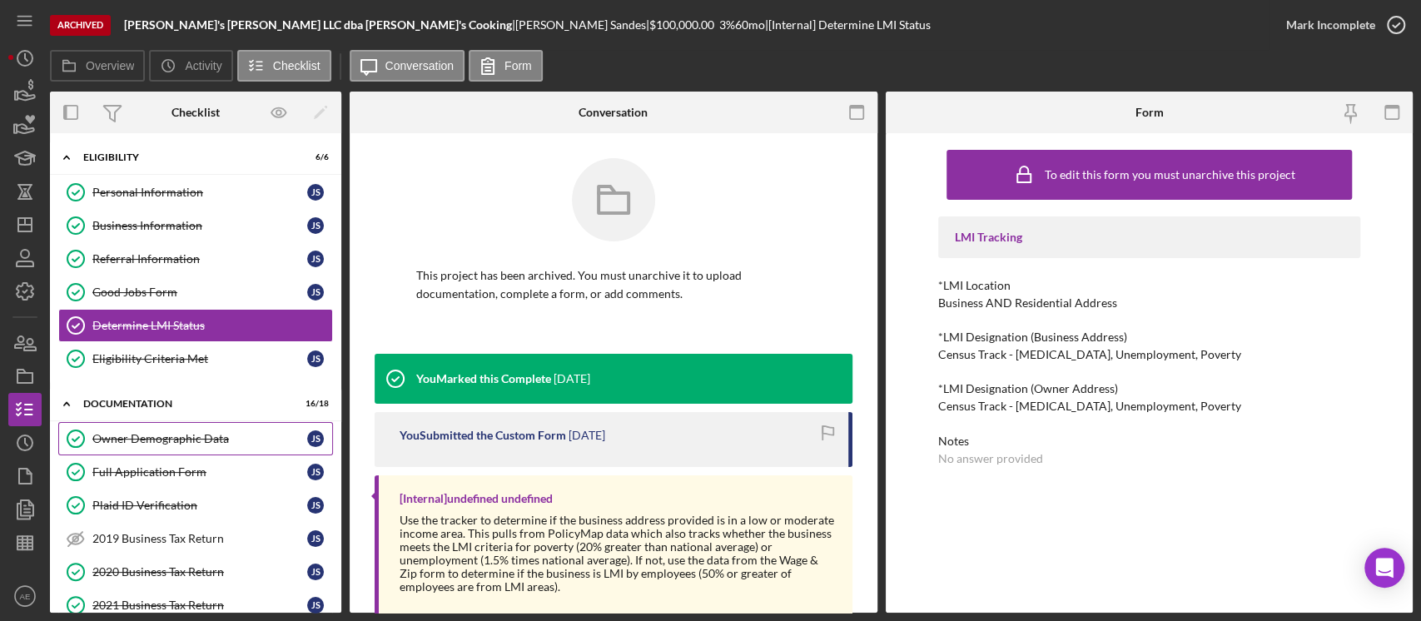
click at [192, 440] on div "Owner Demographic Data" at bounding box center [199, 438] width 215 height 13
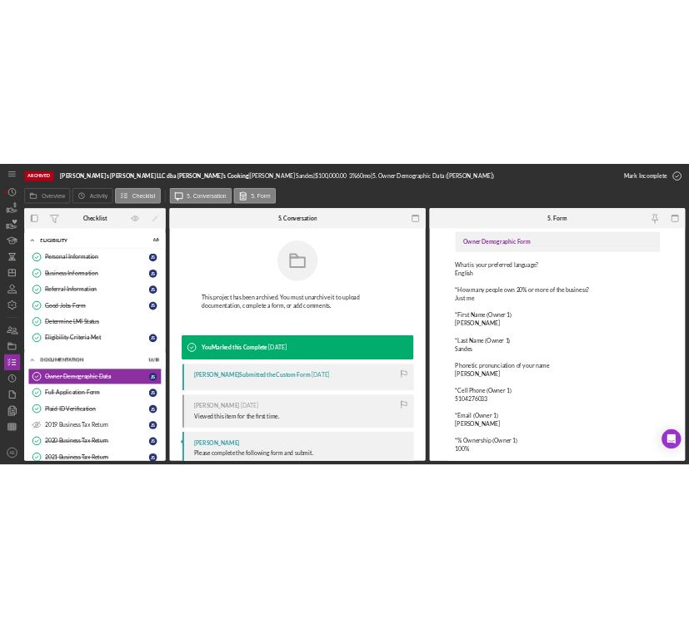
scroll to position [111, 0]
